Goal: Navigation & Orientation: Find specific page/section

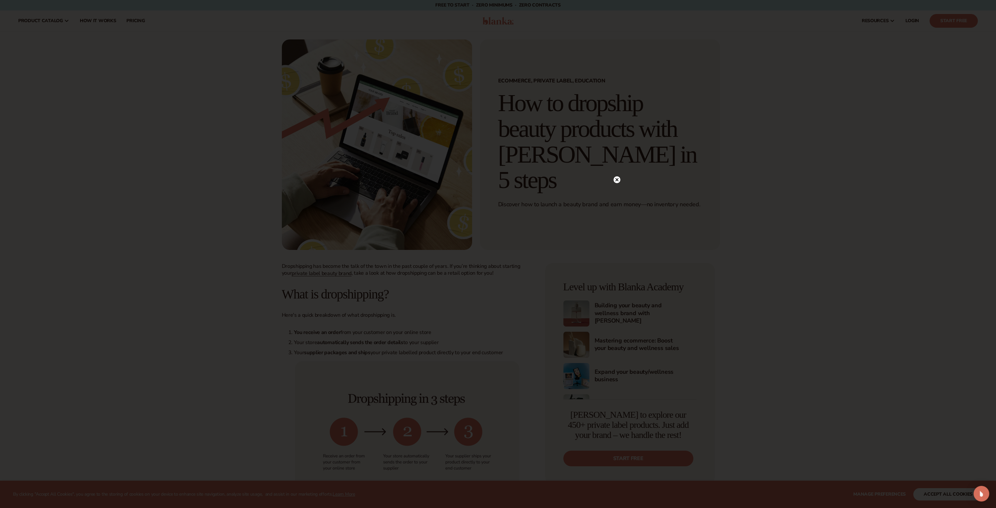
click at [618, 179] on icon at bounding box center [616, 179] width 3 height 3
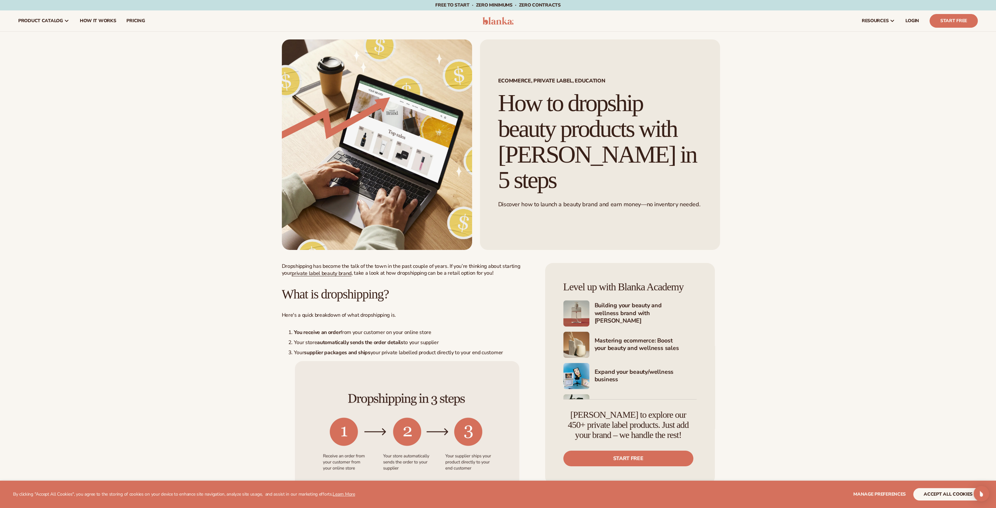
click at [509, 23] on img at bounding box center [498, 21] width 31 height 8
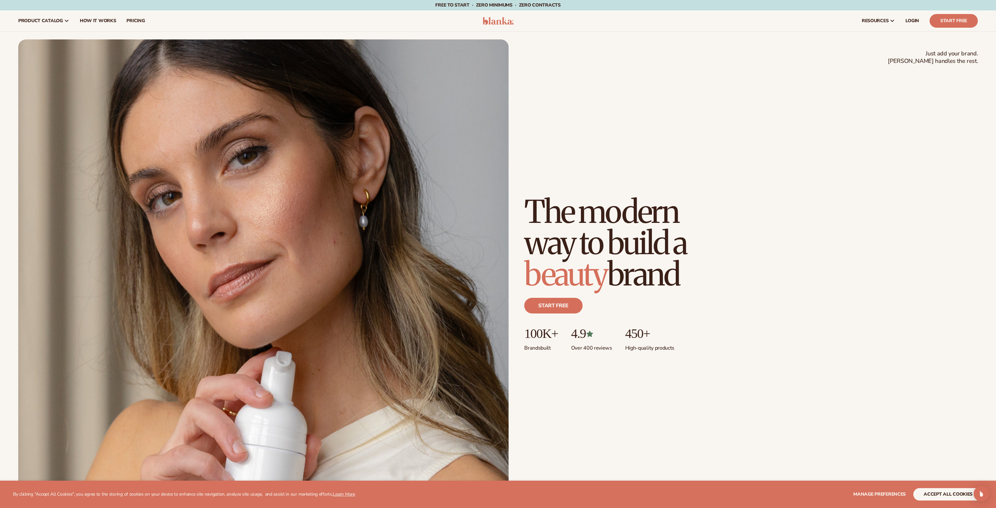
click at [59, 23] on span "product catalog" at bounding box center [40, 20] width 45 height 5
